Goal: Information Seeking & Learning: Check status

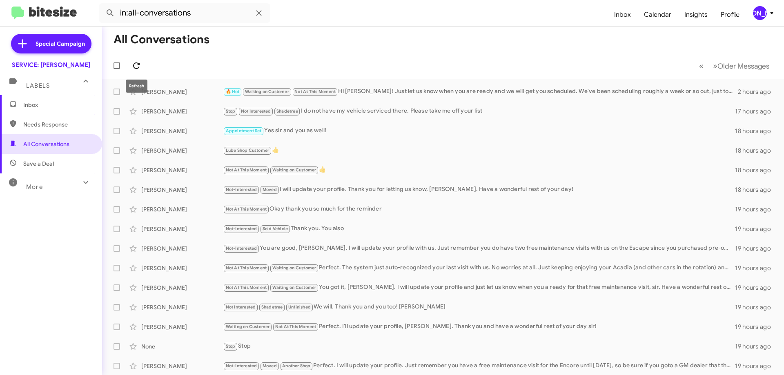
click at [143, 62] on span at bounding box center [136, 66] width 16 height 10
click at [43, 183] on div "More" at bounding box center [43, 183] width 73 height 15
click at [32, 233] on span "🔥 Hot" at bounding box center [51, 229] width 102 height 20
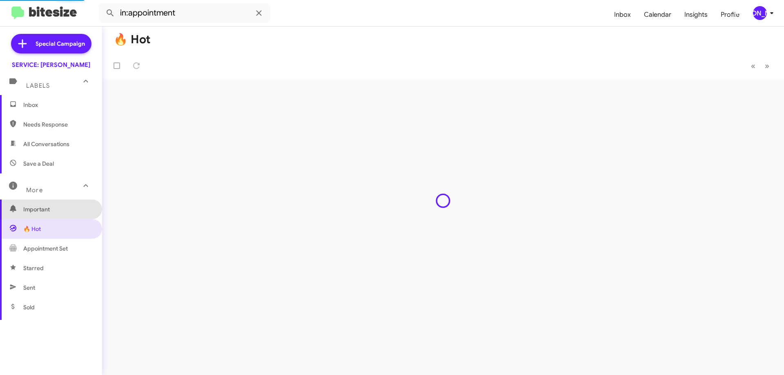
click at [51, 208] on span "Important" at bounding box center [57, 209] width 69 height 8
type input "in:important"
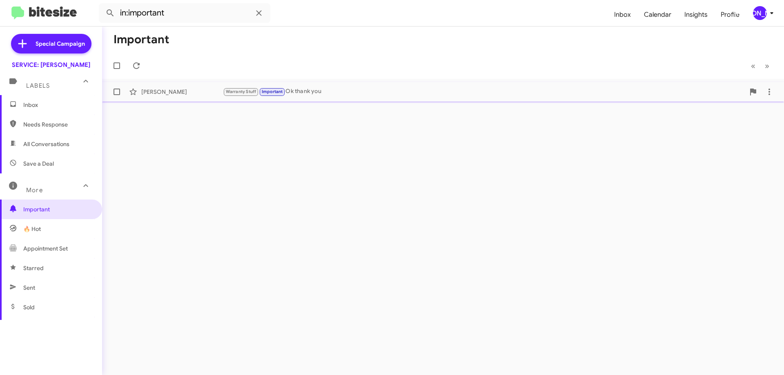
click at [328, 90] on div "Warranty Stuff Important Ok thank you" at bounding box center [484, 91] width 522 height 9
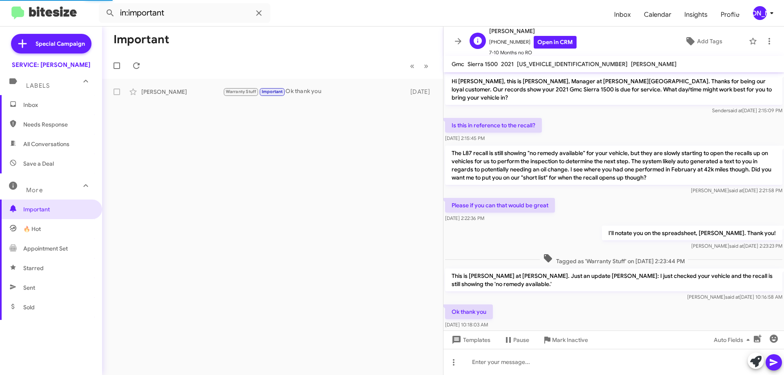
scroll to position [8, 0]
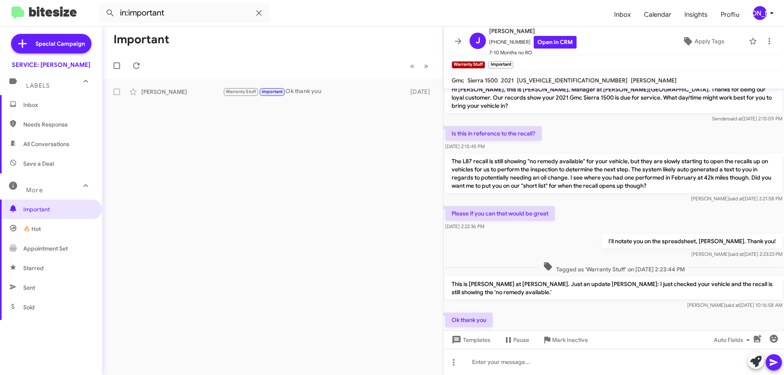
click at [542, 80] on span "[US_VEHICLE_IDENTIFICATION_NUMBER]" at bounding box center [572, 80] width 111 height 7
copy span "[US_VEHICLE_IDENTIFICATION_NUMBER]"
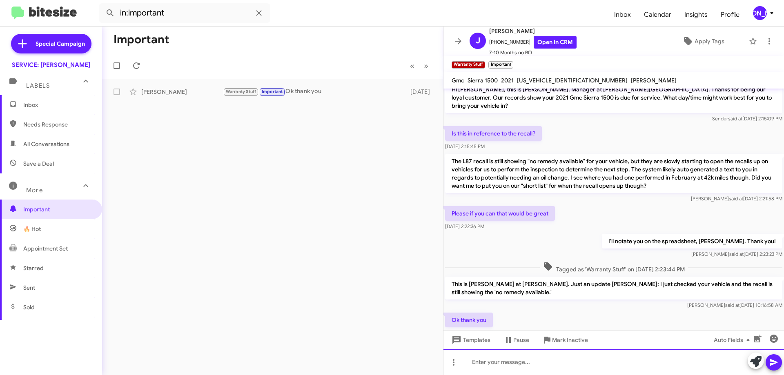
click at [517, 361] on div at bounding box center [614, 362] width 341 height 26
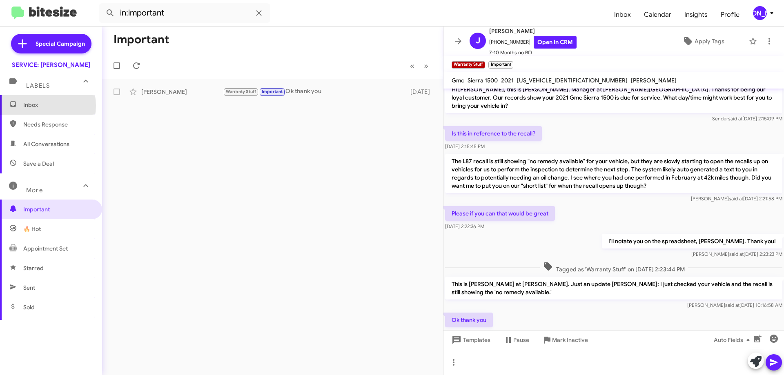
click at [38, 105] on span "Inbox" at bounding box center [57, 105] width 69 height 8
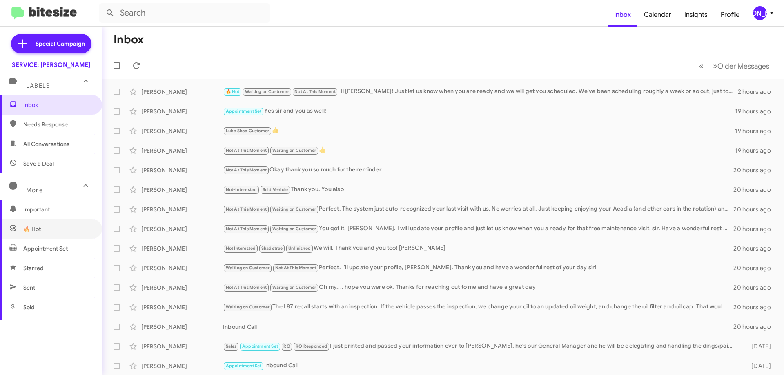
click at [31, 219] on div "Important 🔥 Hot Appointment Set Starred Sent Sold Sold Responded Historic React…" at bounding box center [51, 337] width 102 height 274
click at [49, 234] on span "🔥 Hot" at bounding box center [51, 229] width 102 height 20
type input "in:appointment"
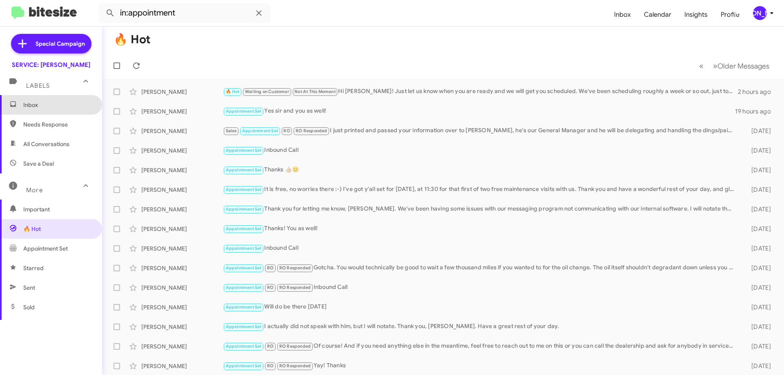
click at [63, 106] on span "Inbox" at bounding box center [57, 105] width 69 height 8
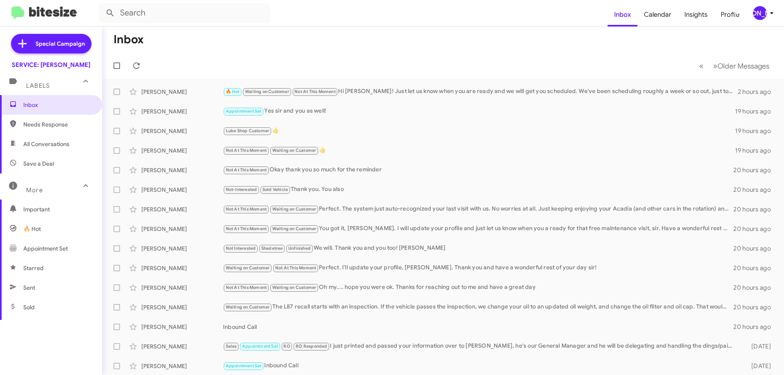
click at [42, 143] on span "All Conversations" at bounding box center [46, 144] width 46 height 8
type input "in:all-conversations"
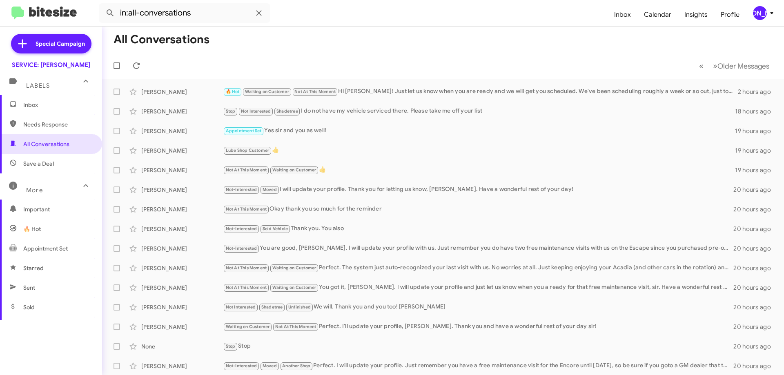
click at [45, 99] on span "Inbox" at bounding box center [51, 105] width 102 height 20
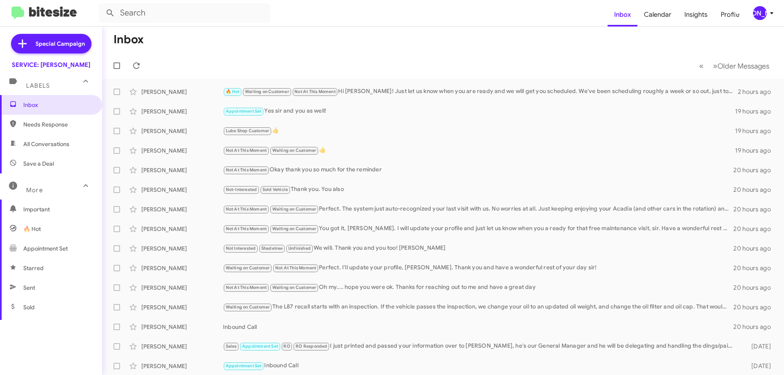
click at [33, 137] on span "All Conversations" at bounding box center [51, 144] width 102 height 20
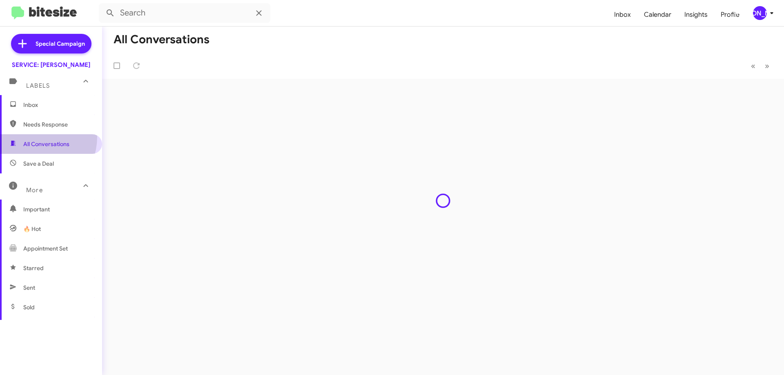
type input "in:all-conversations"
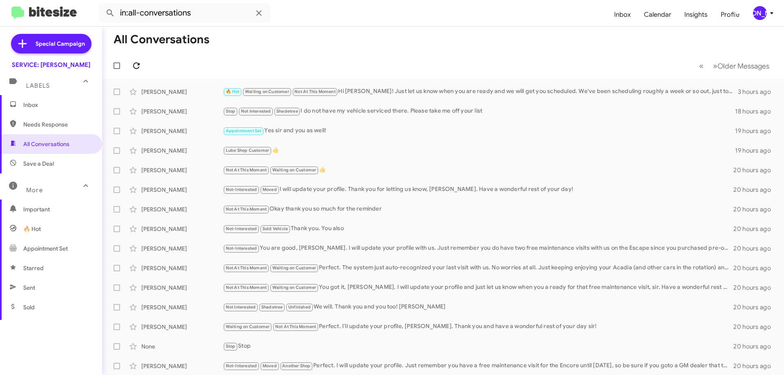
click at [137, 60] on button at bounding box center [136, 66] width 16 height 16
click at [137, 65] on icon at bounding box center [137, 66] width 10 height 10
click at [397, 96] on div "🔥 Hot Waiting on Customer Not At This Moment Hi [PERSON_NAME]! Just let us know…" at bounding box center [484, 91] width 522 height 9
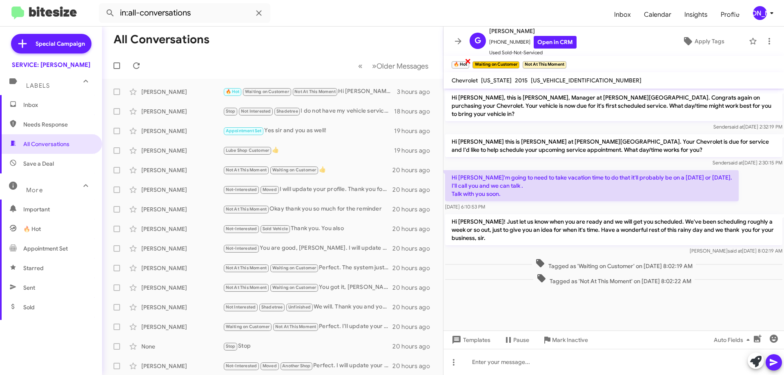
click at [466, 60] on span "×" at bounding box center [468, 61] width 7 height 10
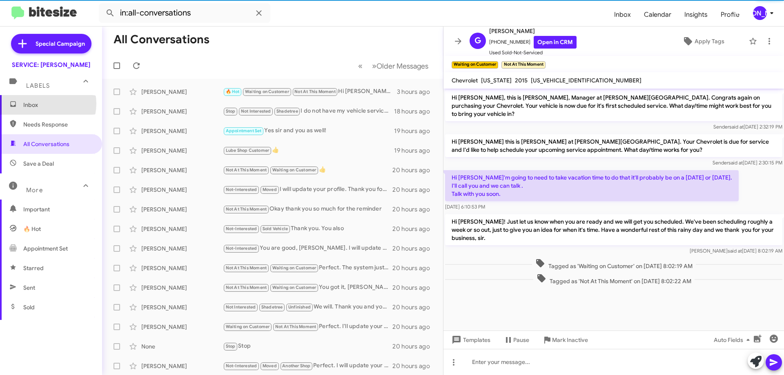
click at [44, 104] on span "Inbox" at bounding box center [57, 105] width 69 height 8
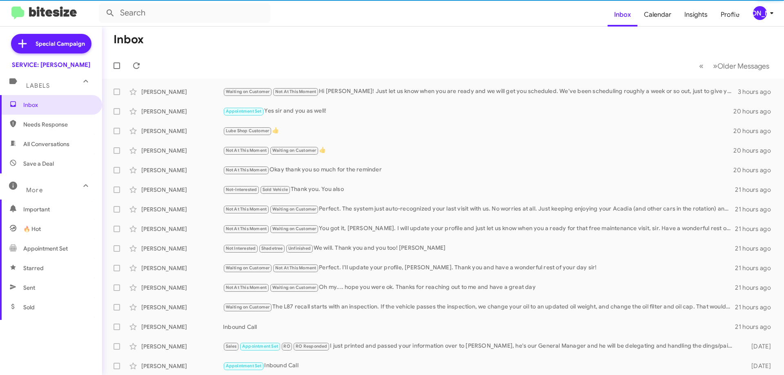
click at [45, 144] on span "All Conversations" at bounding box center [46, 144] width 46 height 8
type input "in:all-conversations"
